Goal: Use online tool/utility: Utilize a website feature to perform a specific function

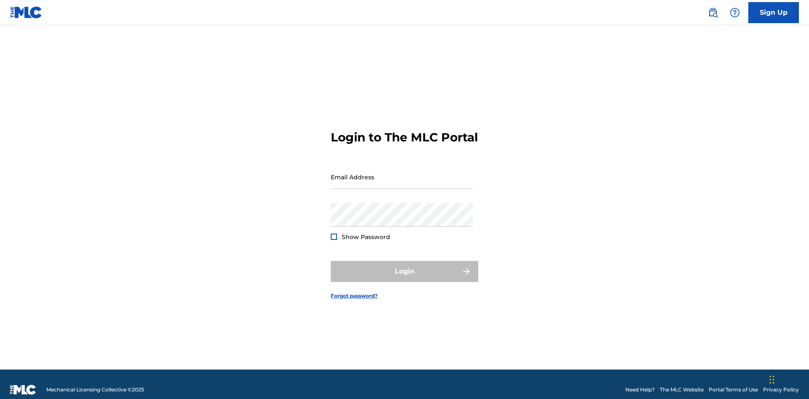
scroll to position [11, 0]
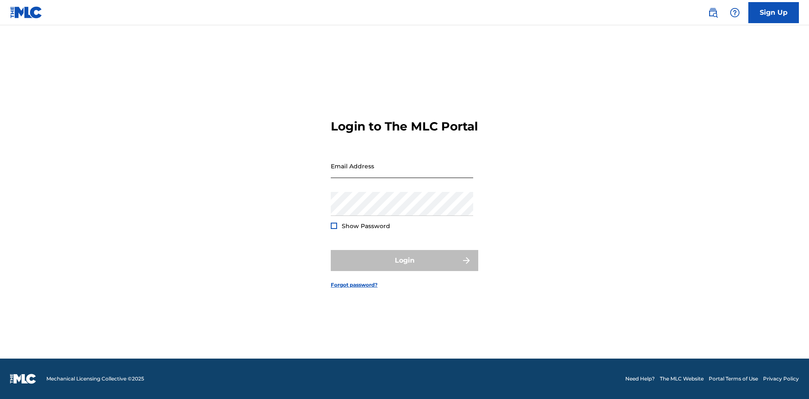
click at [402, 173] on input "Email Address" at bounding box center [402, 166] width 142 height 24
type input "[EMAIL_ADDRESS][DOMAIN_NAME]"
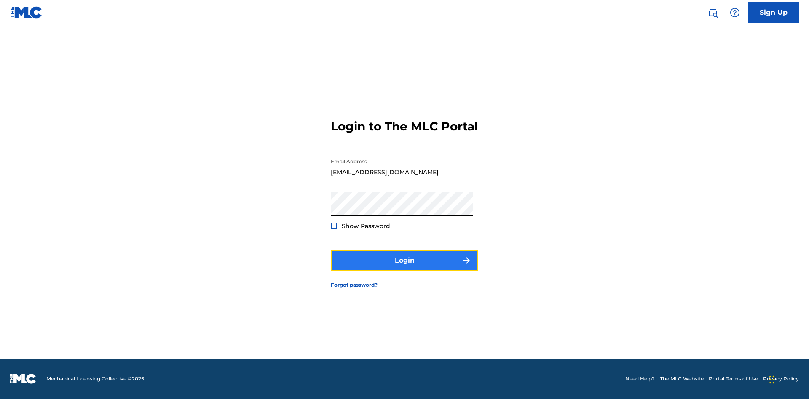
click at [405, 268] on button "Login" at bounding box center [404, 260] width 147 height 21
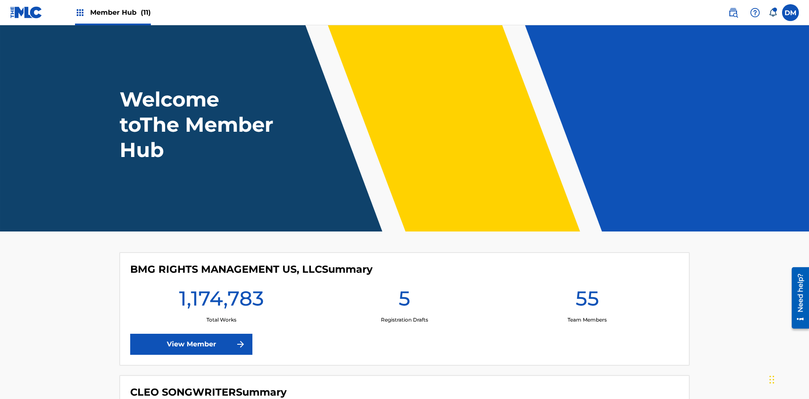
click at [120, 12] on span "Member Hub (11)" at bounding box center [120, 13] width 61 height 10
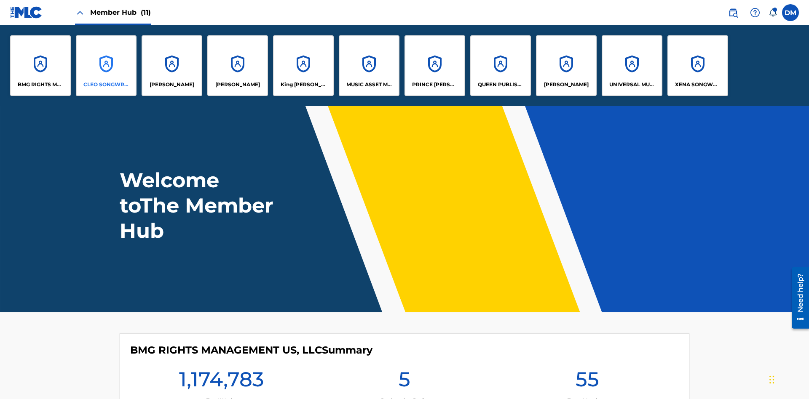
click at [106, 85] on p "CLEO SONGWRITER" at bounding box center [106, 85] width 46 height 8
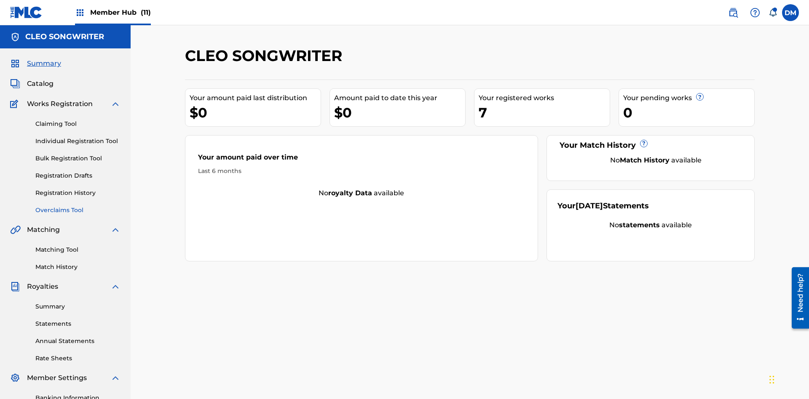
click at [78, 206] on link "Overclaims Tool" at bounding box center [77, 210] width 85 height 9
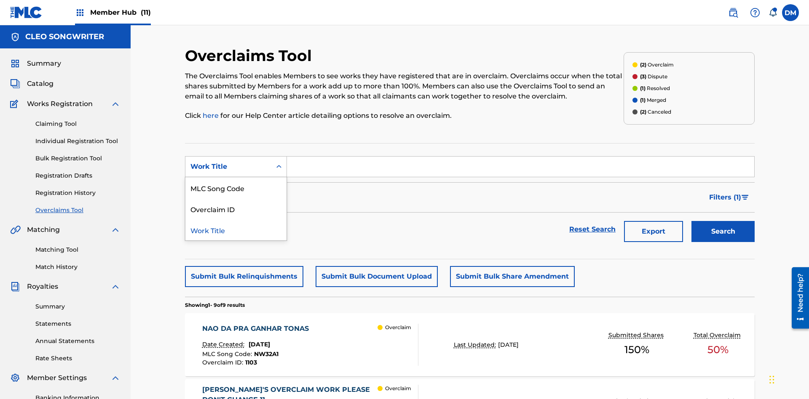
click at [236, 177] on div "MLC Song Code" at bounding box center [235, 187] width 101 height 21
